Goal: Task Accomplishment & Management: Manage account settings

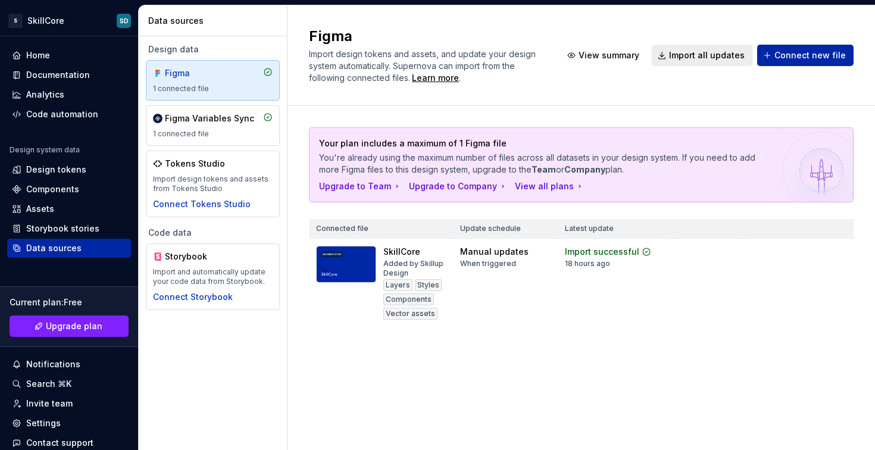
click at [320, 340] on div "Your plan includes a maximum of 1 Figma file You're already using the maximum n…" at bounding box center [581, 239] width 545 height 266
click at [79, 186] on div "Components" at bounding box center [69, 189] width 114 height 12
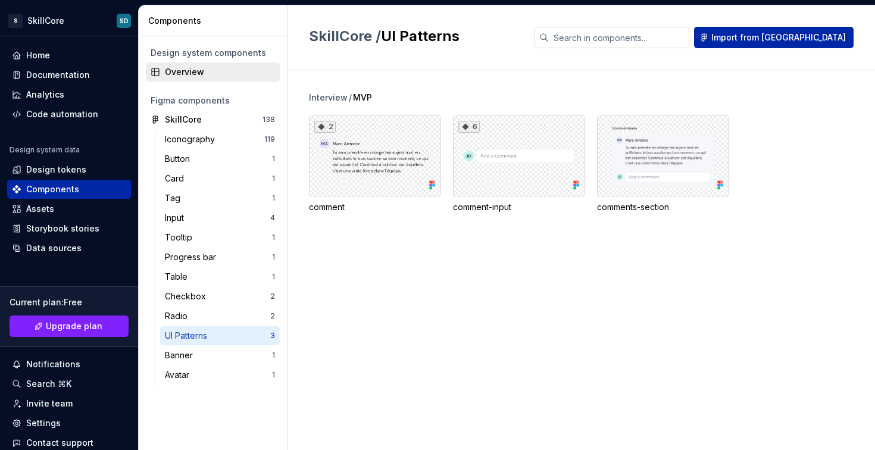
click at [190, 78] on div "Overview" at bounding box center [213, 71] width 134 height 19
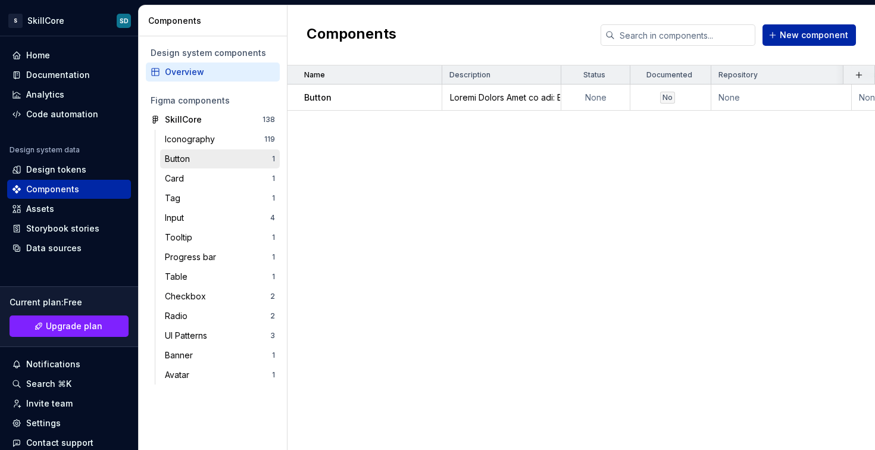
click at [190, 153] on div "Button" at bounding box center [180, 159] width 30 height 12
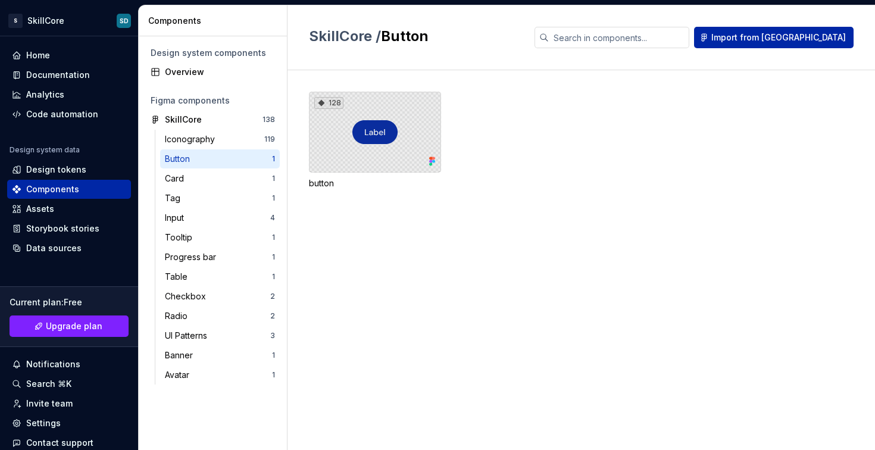
click at [376, 133] on div "128" at bounding box center [375, 132] width 132 height 81
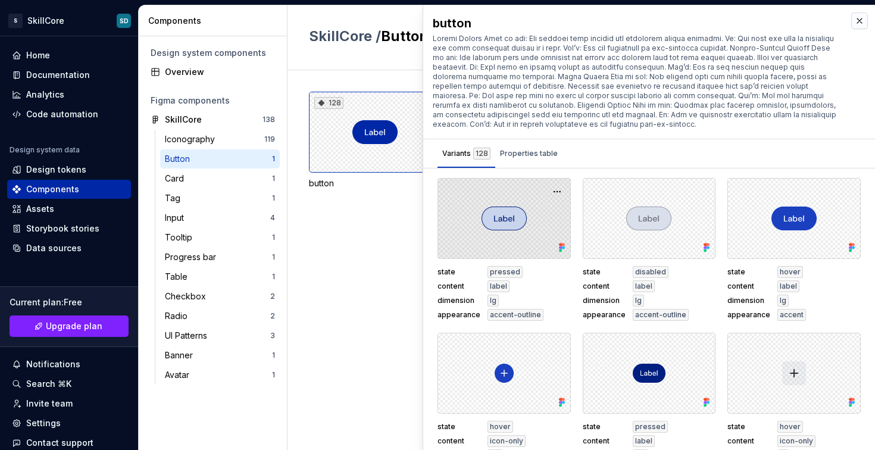
click at [525, 211] on div at bounding box center [503, 218] width 133 height 81
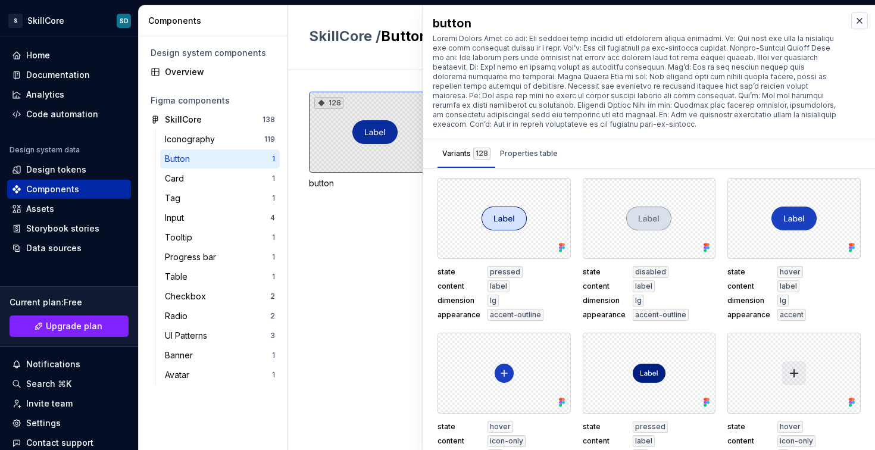
click at [392, 141] on div "128" at bounding box center [375, 132] width 132 height 81
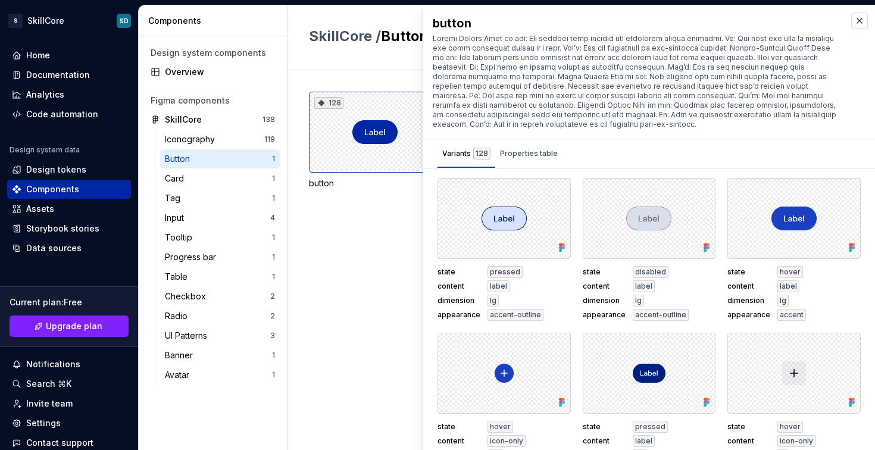
click at [339, 77] on div "128 button" at bounding box center [592, 260] width 566 height 380
click at [172, 77] on div "Overview" at bounding box center [220, 72] width 110 height 12
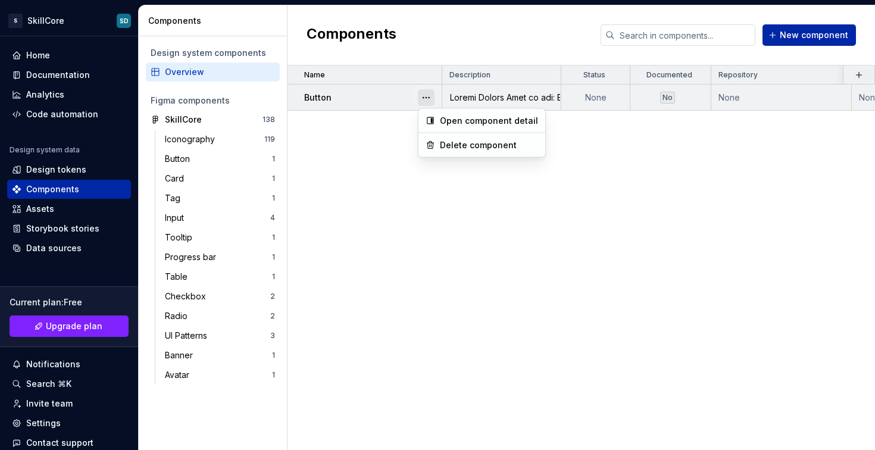
click at [425, 98] on button "button" at bounding box center [426, 97] width 17 height 17
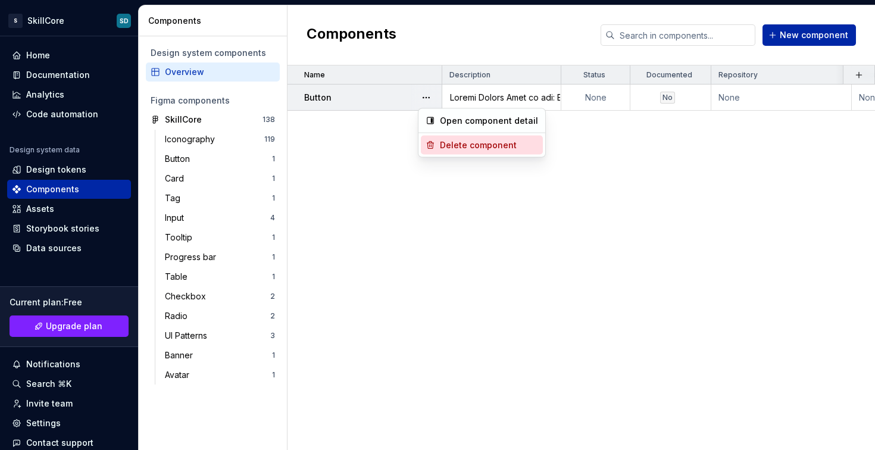
click at [460, 147] on div "Delete component" at bounding box center [489, 145] width 98 height 12
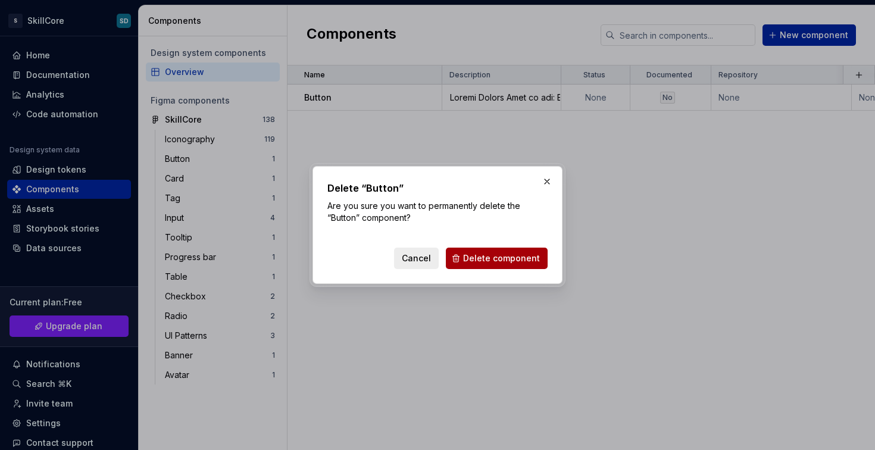
click at [499, 261] on span "Delete component" at bounding box center [501, 258] width 77 height 12
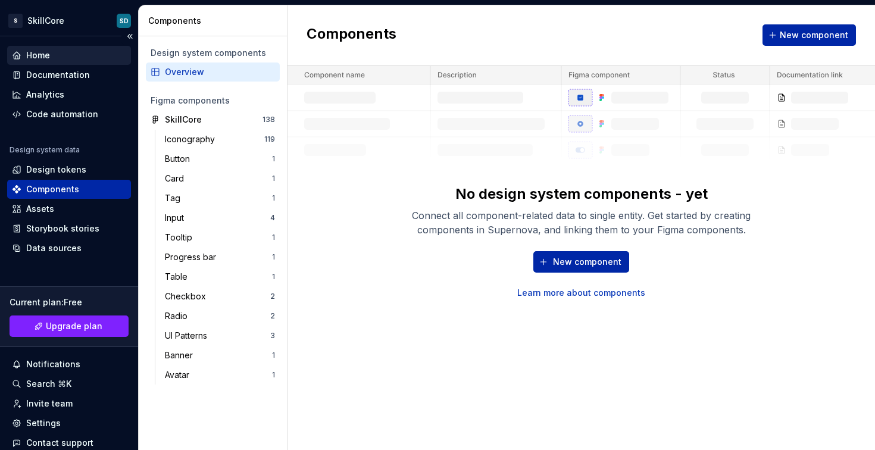
click at [53, 62] on div "Home" at bounding box center [69, 55] width 124 height 19
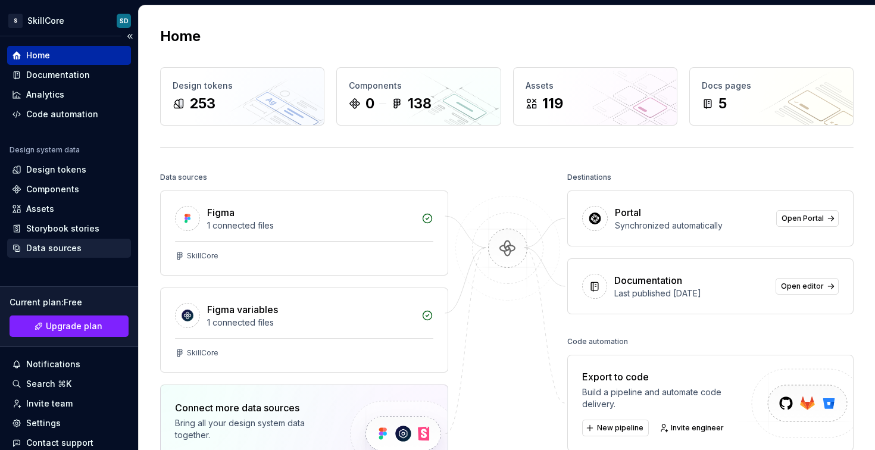
click at [65, 249] on div "Data sources" at bounding box center [53, 248] width 55 height 12
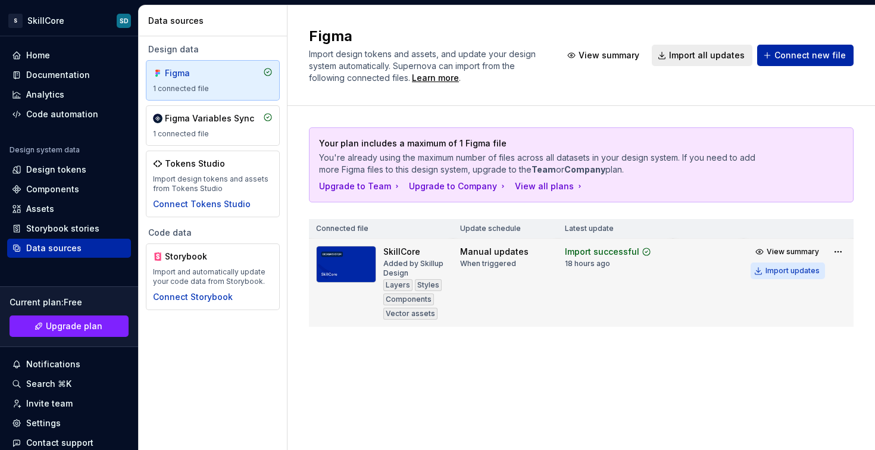
click at [787, 270] on div "Import updates" at bounding box center [792, 271] width 54 height 10
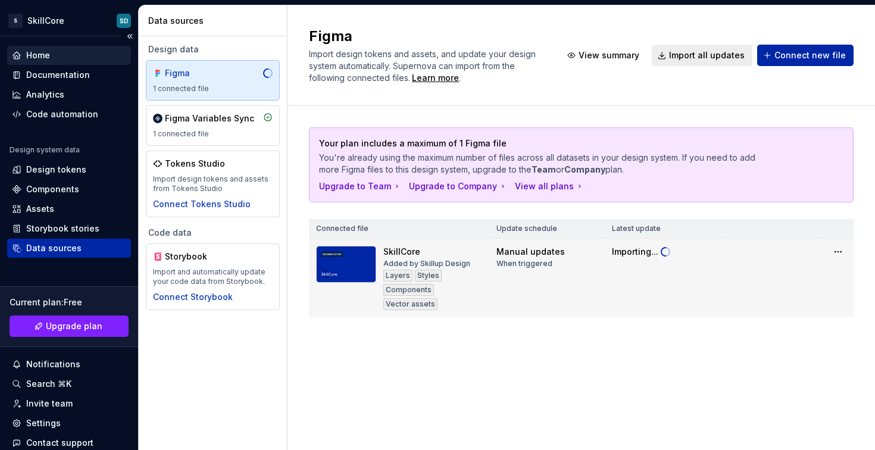
click at [42, 58] on div "Home" at bounding box center [38, 55] width 24 height 12
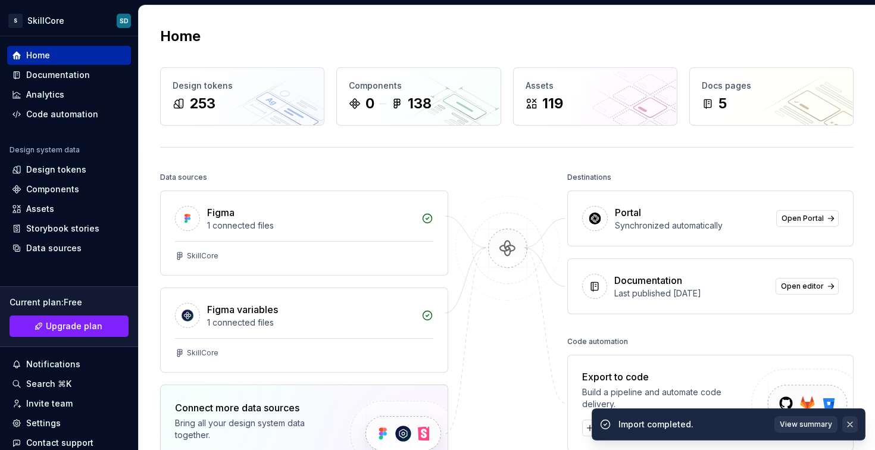
click at [853, 422] on button "button" at bounding box center [849, 424] width 15 height 17
